Goal: Task Accomplishment & Management: Manage account settings

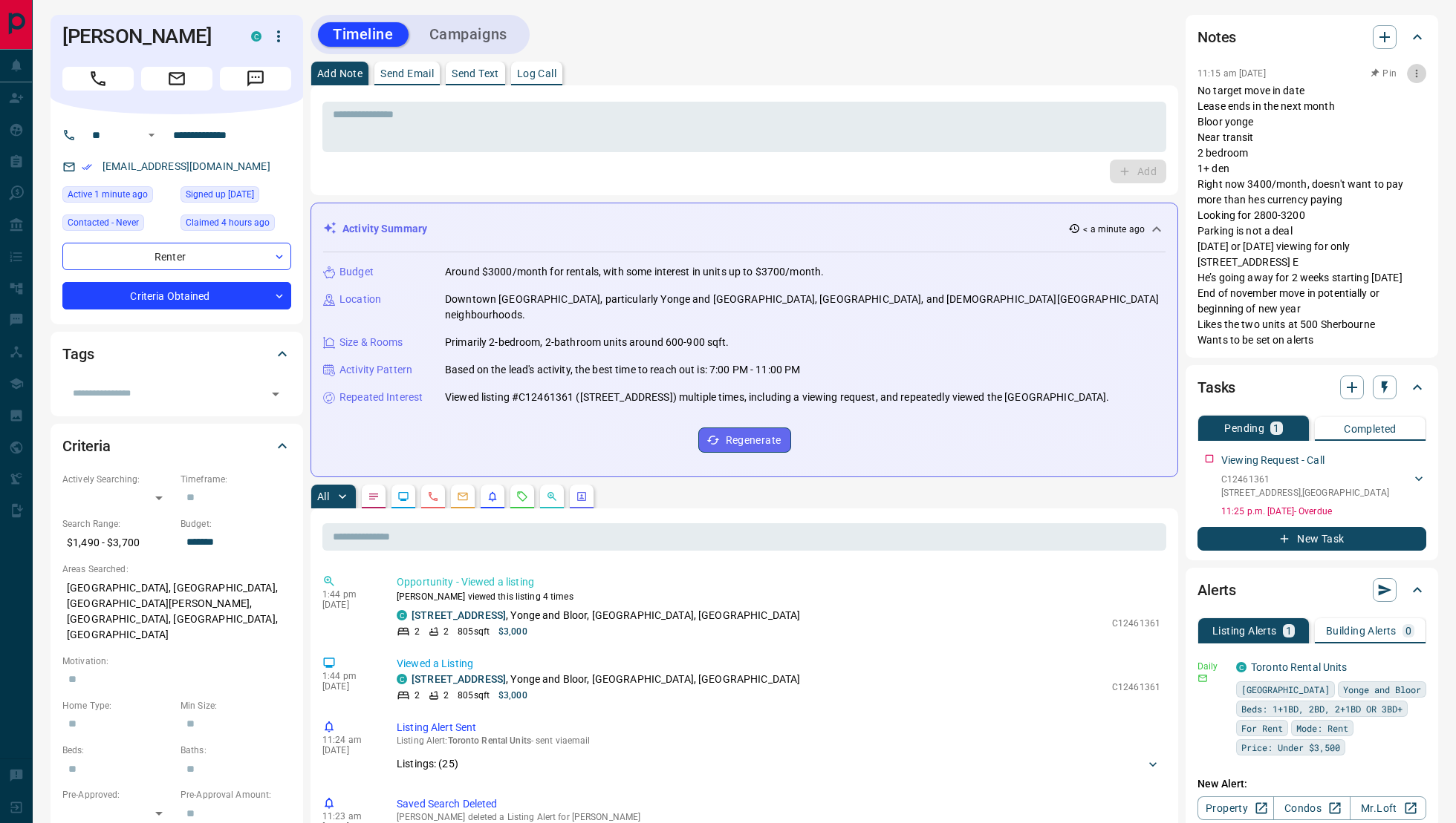
click at [1420, 71] on icon "button" at bounding box center [1417, 74] width 12 height 12
click at [1401, 101] on li "Edit" at bounding box center [1393, 100] width 65 height 22
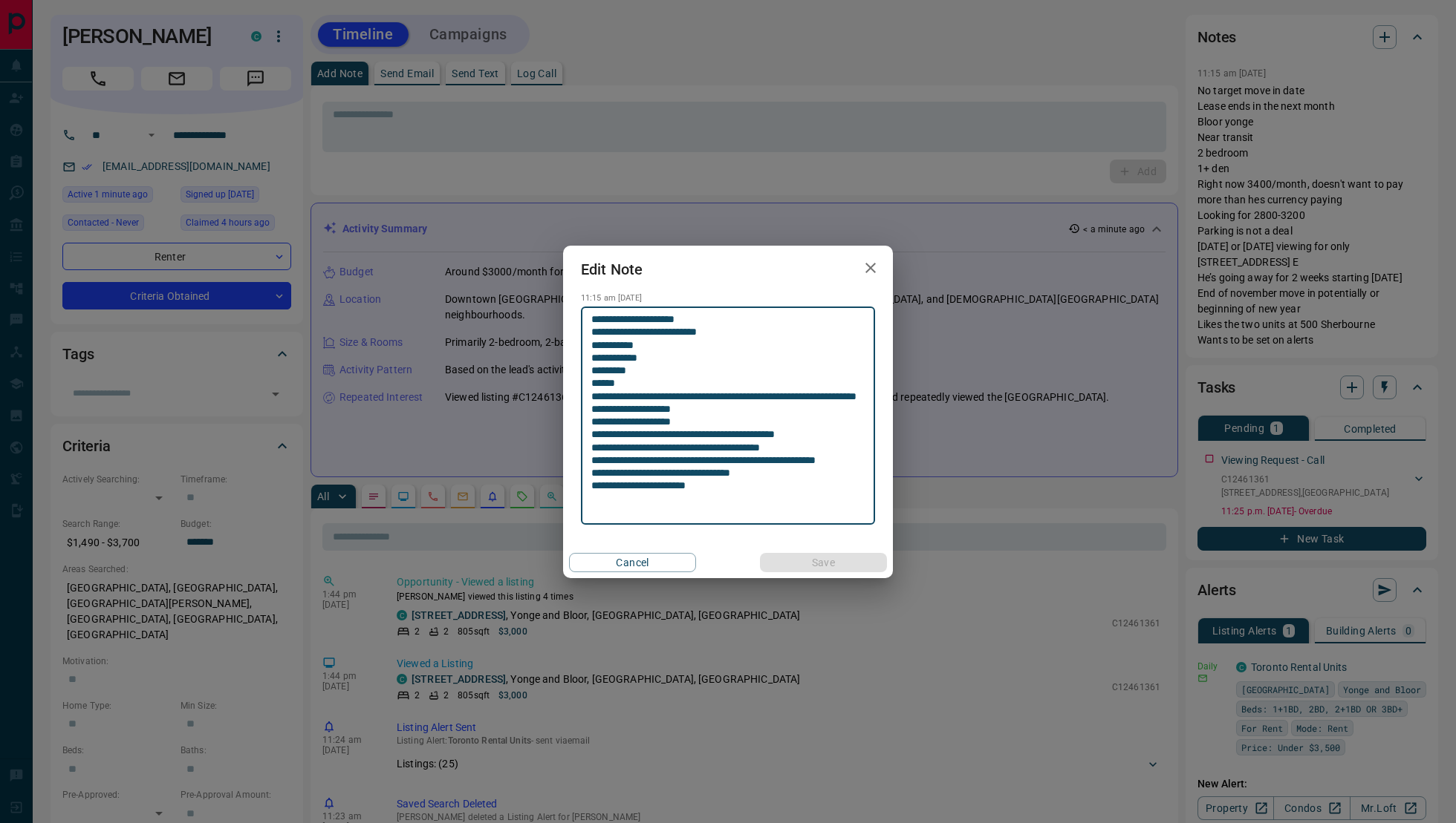
click at [701, 437] on textarea "**********" at bounding box center [728, 416] width 273 height 205
type textarea "**********"
click at [793, 571] on button "Save" at bounding box center [823, 563] width 127 height 20
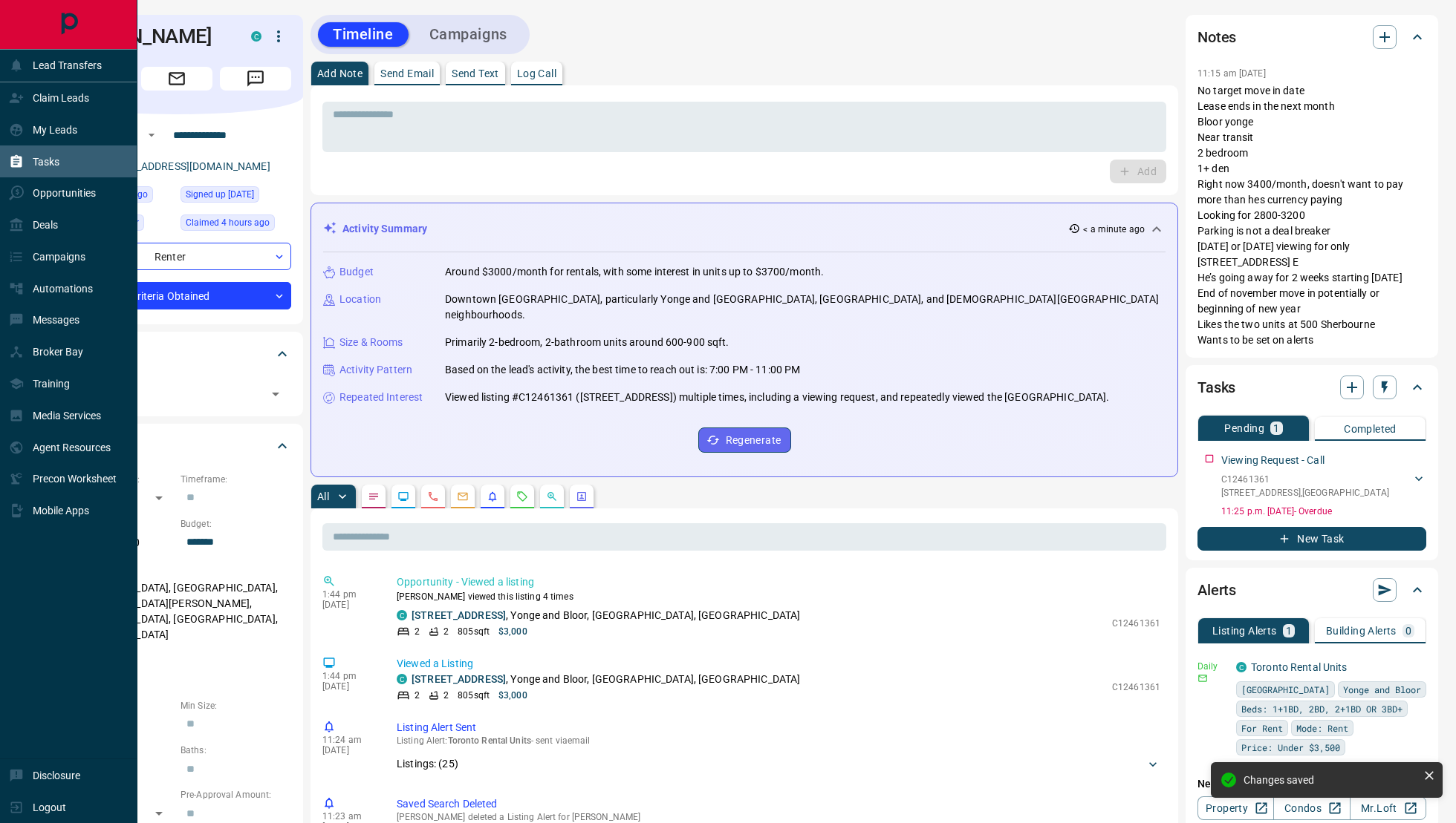
click at [0, 158] on div "Tasks" at bounding box center [68, 161] width 138 height 32
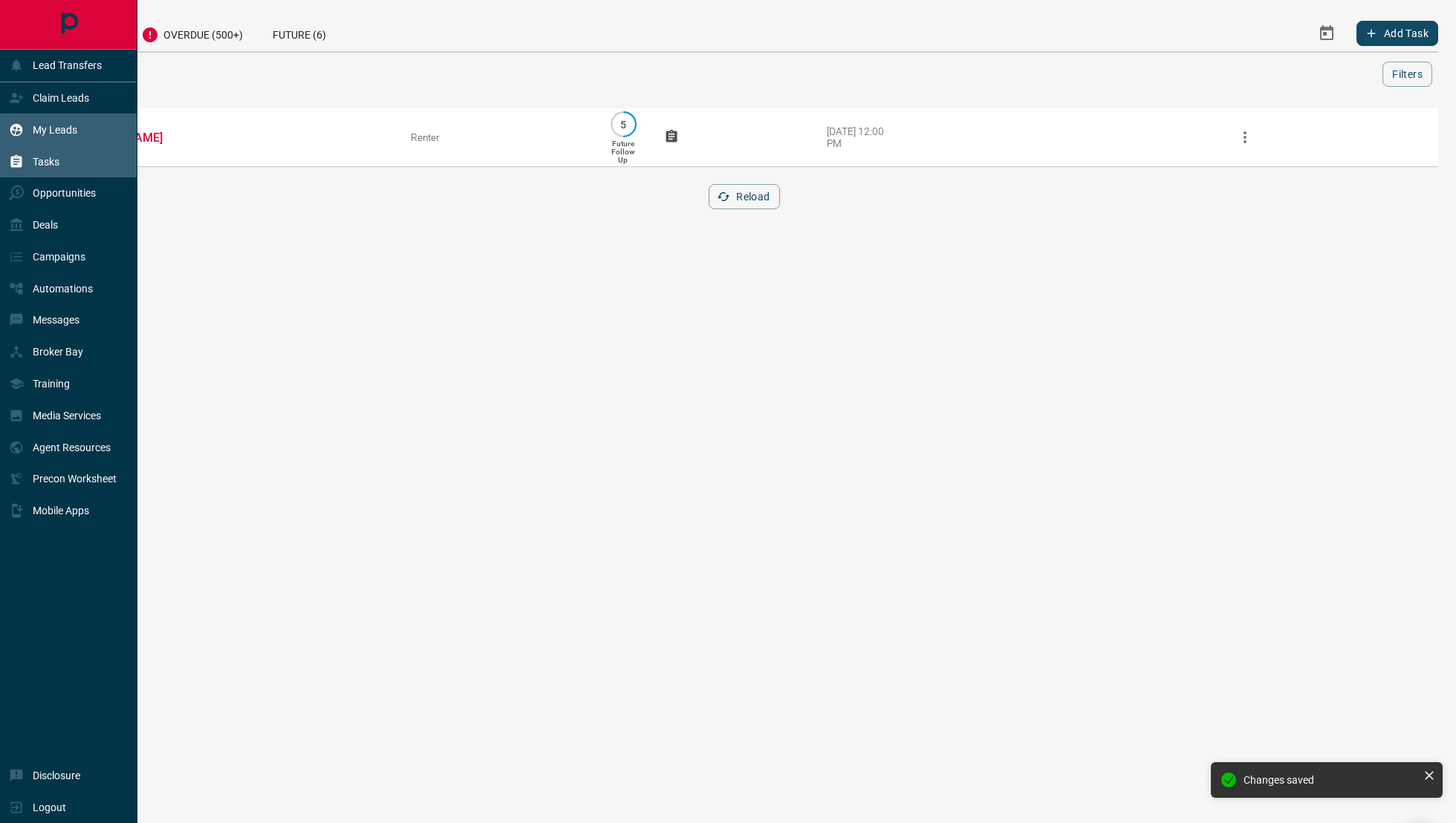
click at [70, 134] on p "My Leads" at bounding box center [55, 130] width 45 height 12
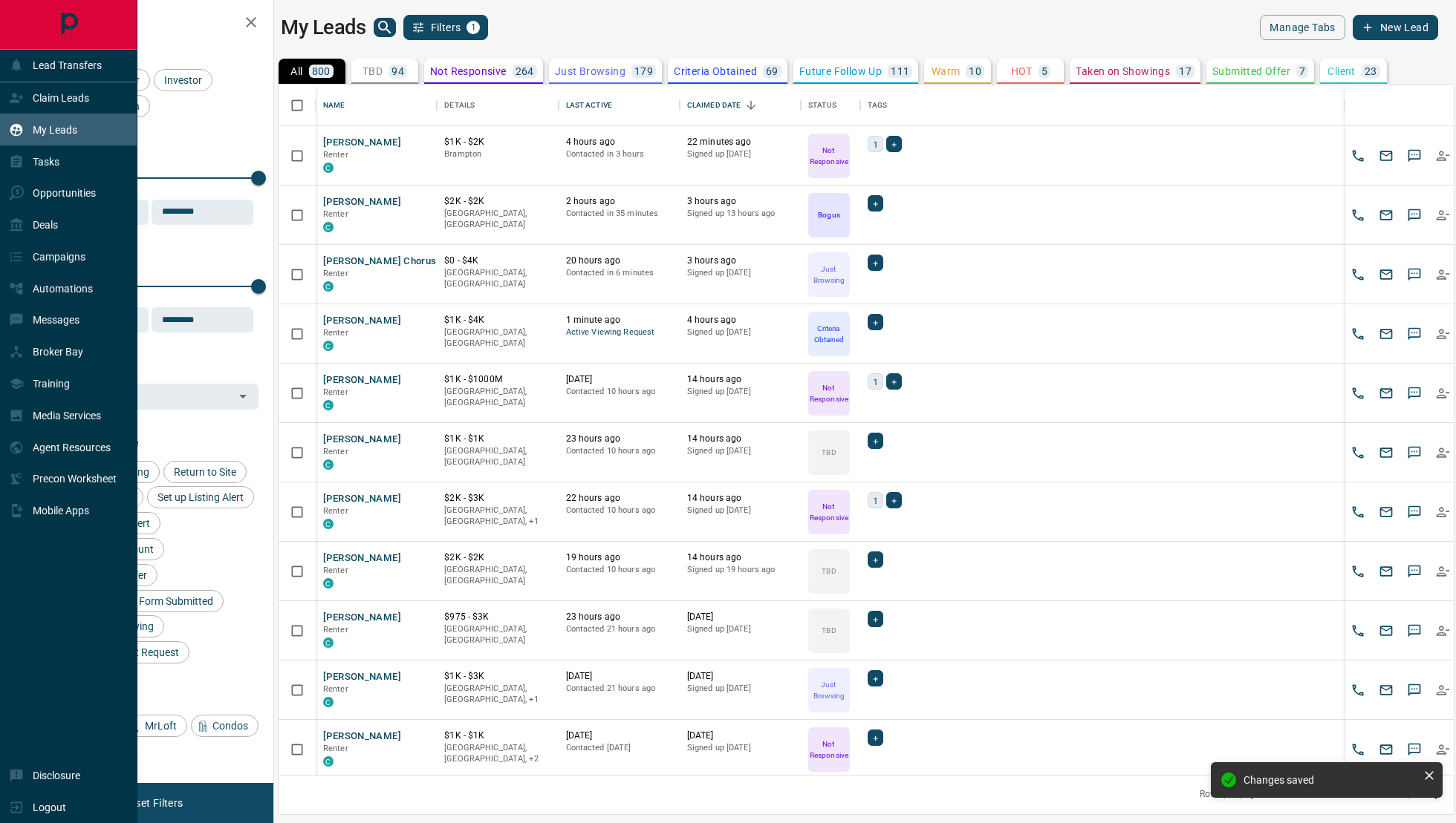
scroll to position [691, 1175]
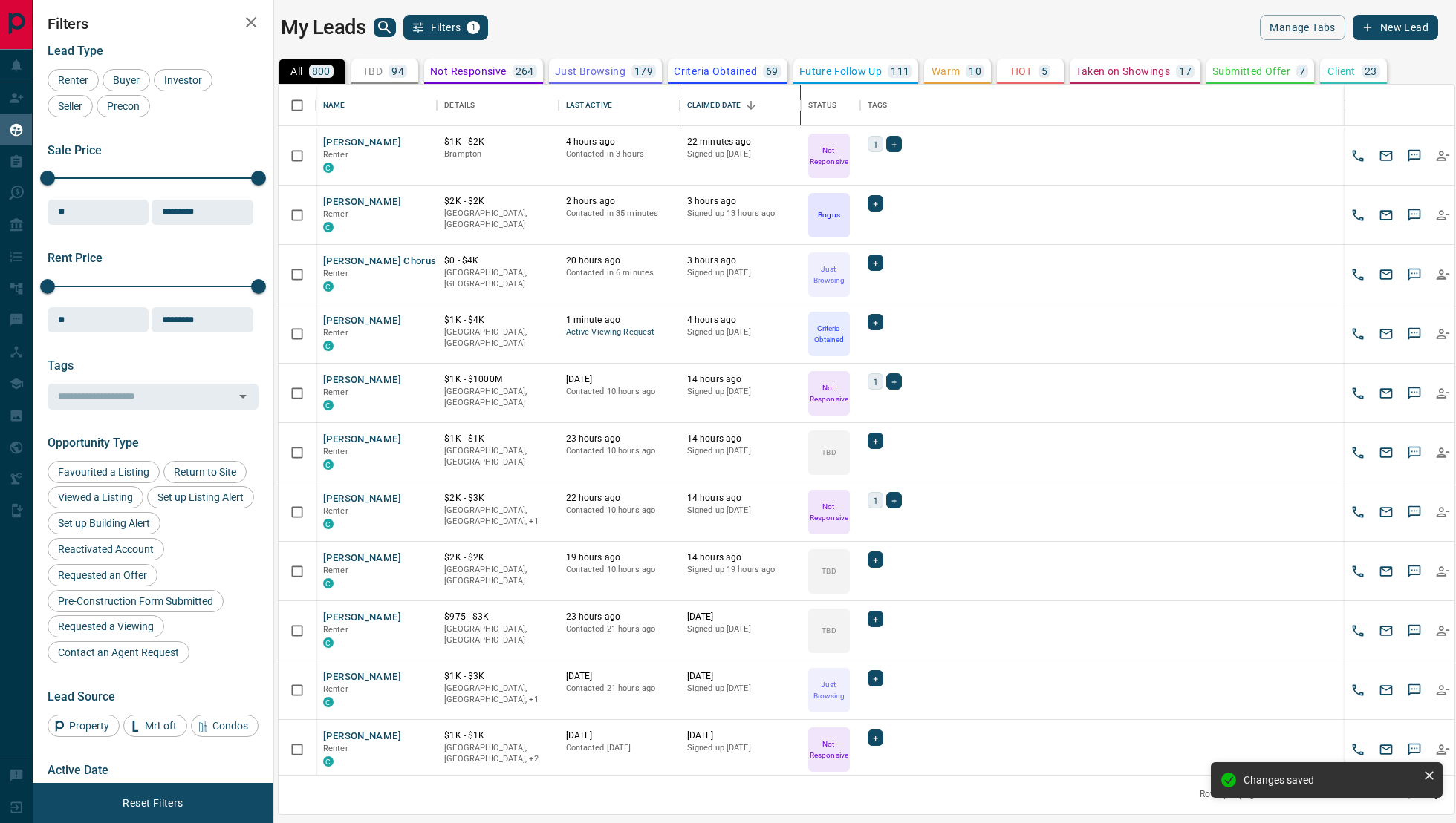
click at [704, 117] on div "Claimed Date" at bounding box center [714, 105] width 54 height 42
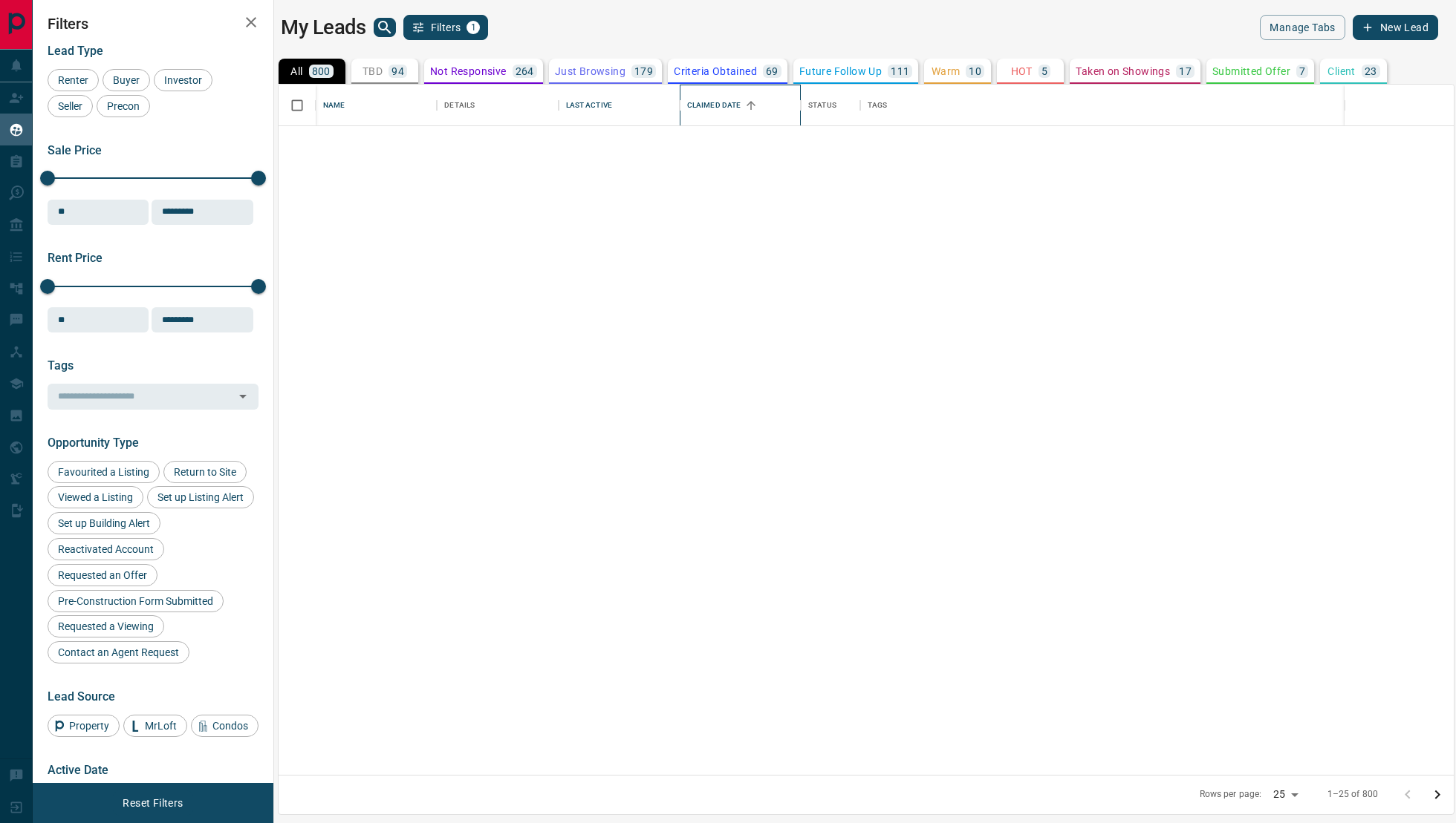
scroll to position [0, 0]
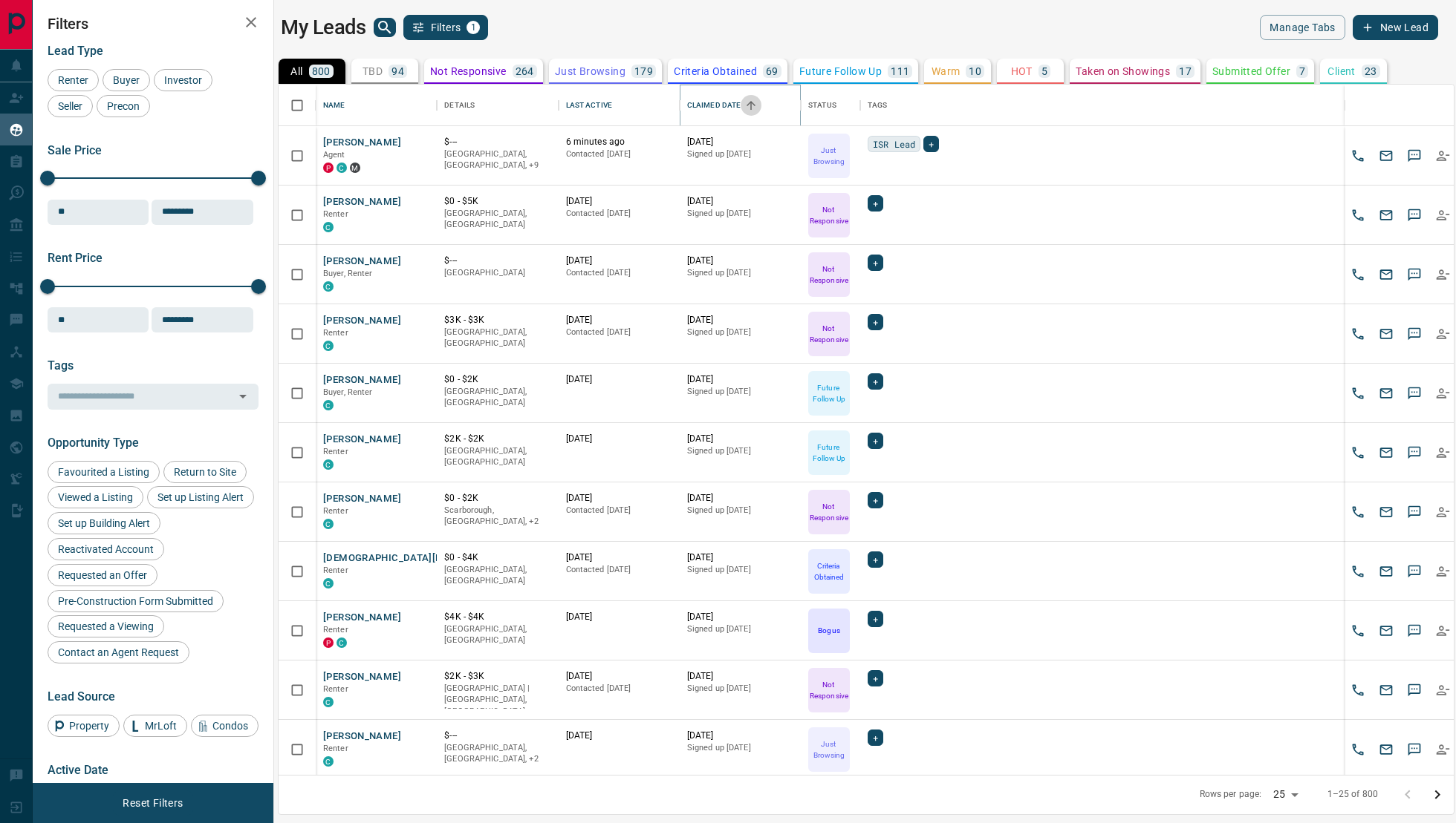
click at [754, 110] on icon "Sort" at bounding box center [752, 105] width 14 height 14
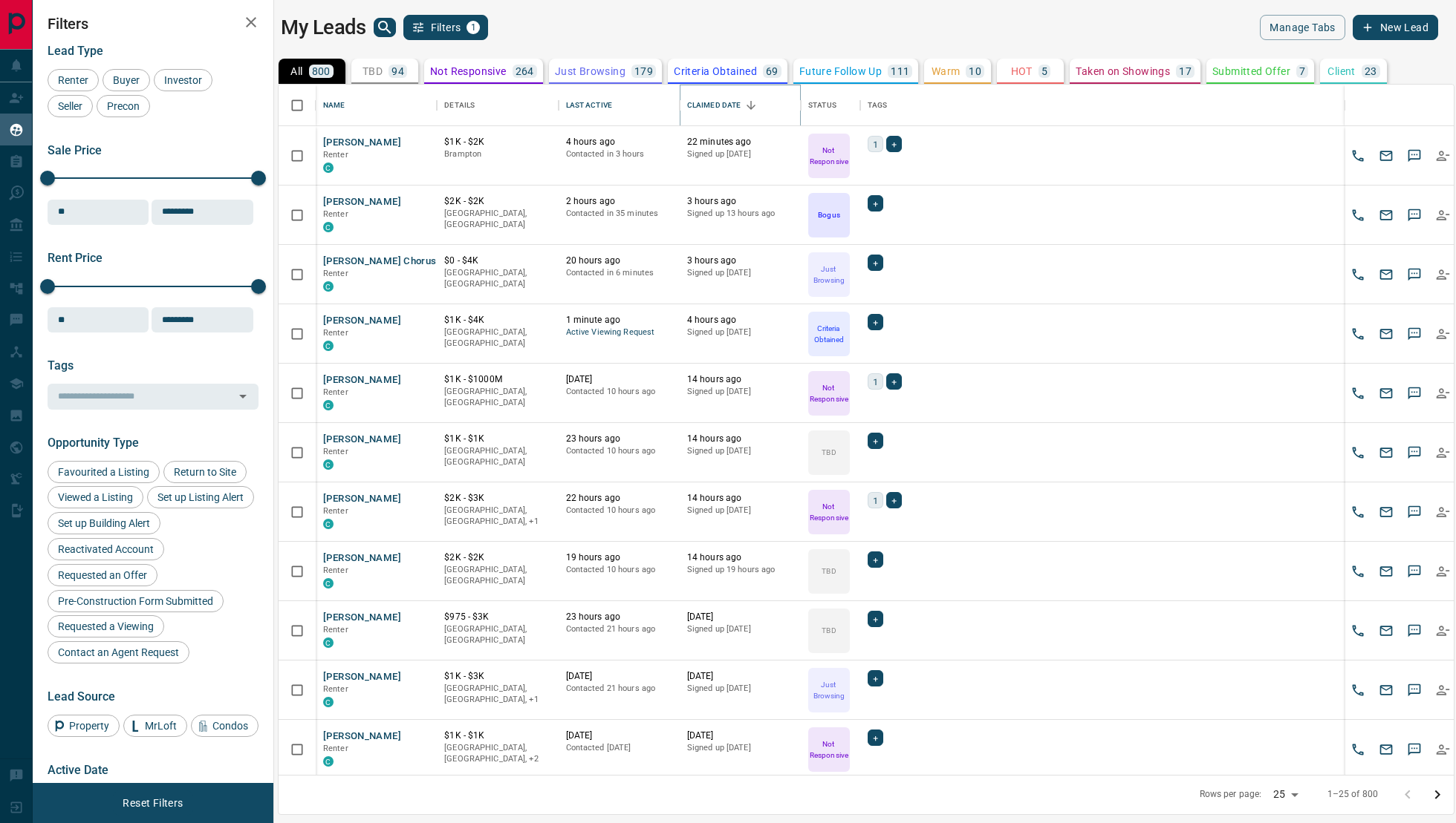
scroll to position [835, 0]
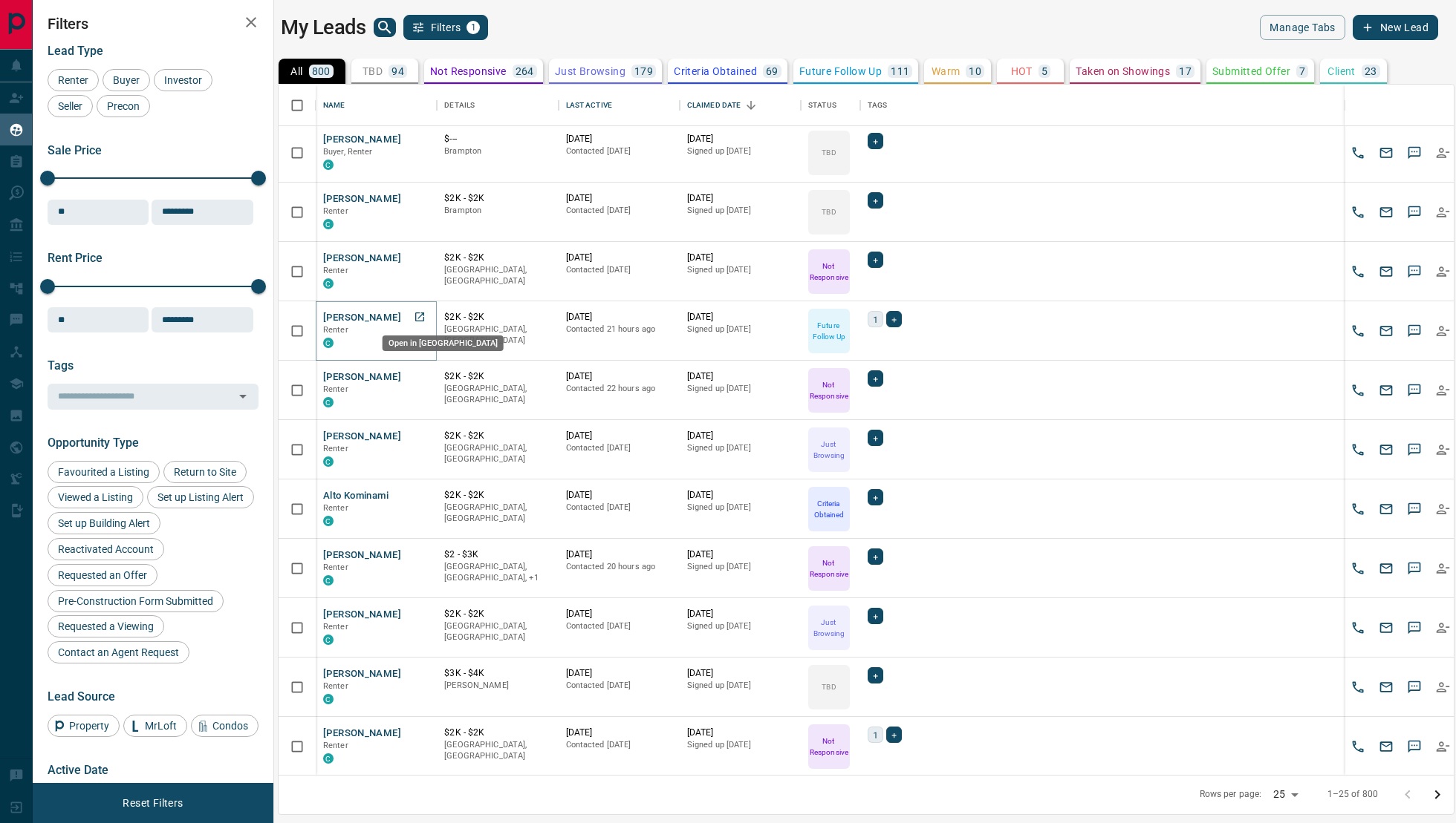
click at [425, 312] on icon "Open in New Tab" at bounding box center [419, 317] width 12 height 12
